Goal: Task Accomplishment & Management: Use online tool/utility

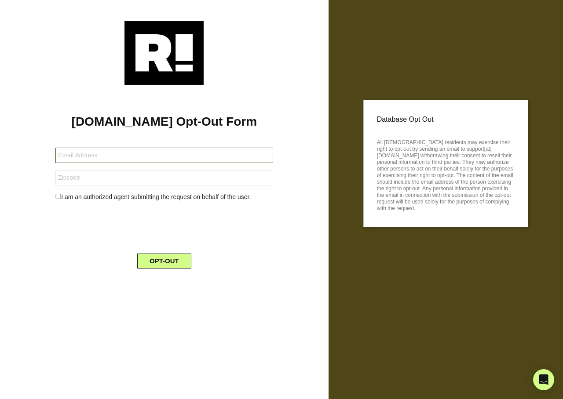
type input "[EMAIL_ADDRESS][DOMAIN_NAME]"
type input "78213"
type input "[EMAIL_ADDRESS][DOMAIN_NAME]"
type input "91744"
